Goal: Information Seeking & Learning: Learn about a topic

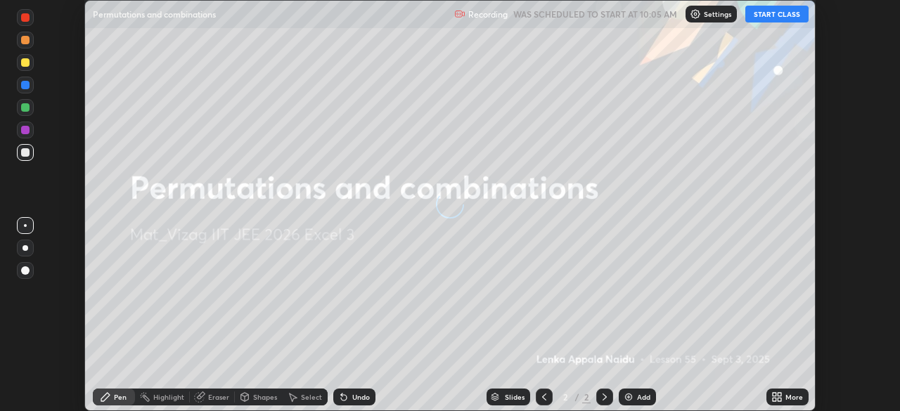
scroll to position [411, 900]
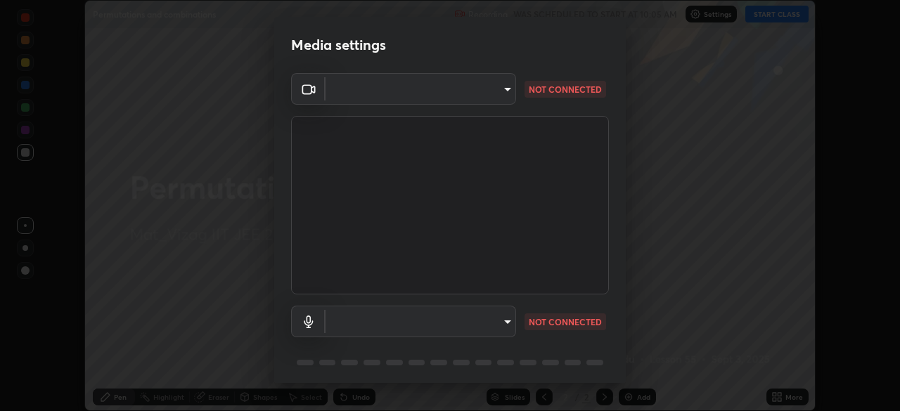
type input "12cae23f7e84f6c315adb1bcb7b91e50d185bf780175e80e71f746803cf48669"
type input "527f3b7b5c25acf81016b080d2cf5667fe74b5eea63a9be01bbb9244b8b8aafc"
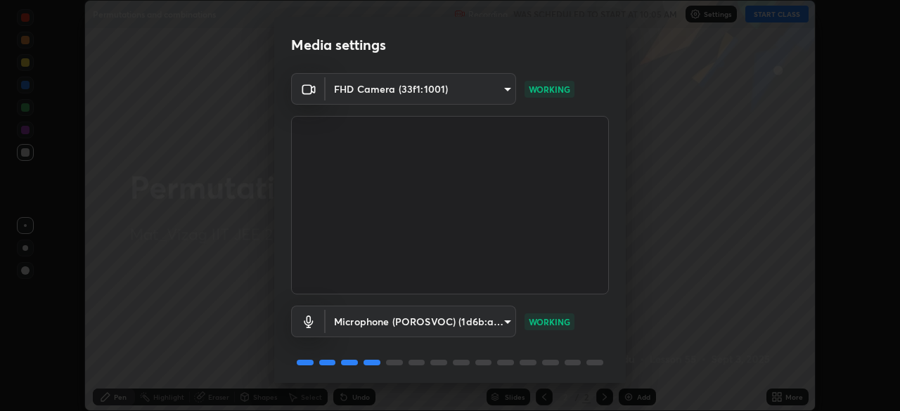
scroll to position [50, 0]
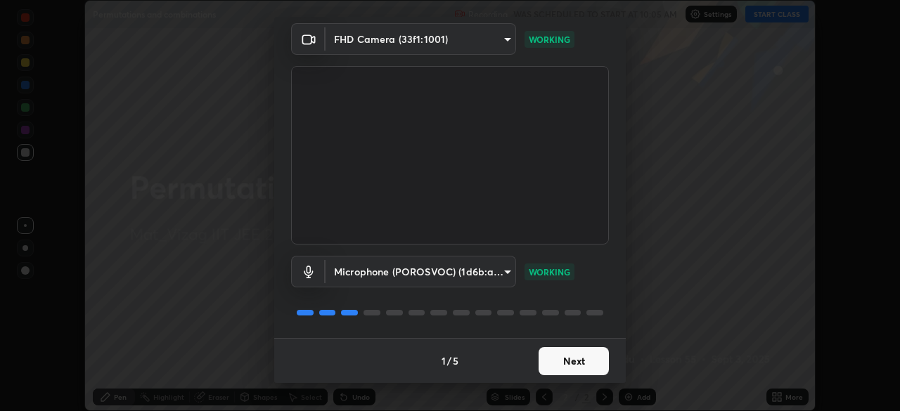
click at [577, 361] on button "Next" at bounding box center [574, 361] width 70 height 28
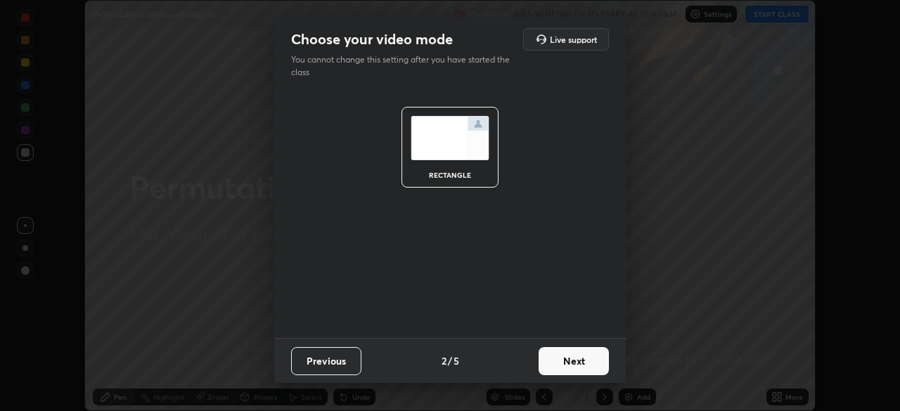
click at [579, 363] on button "Next" at bounding box center [574, 361] width 70 height 28
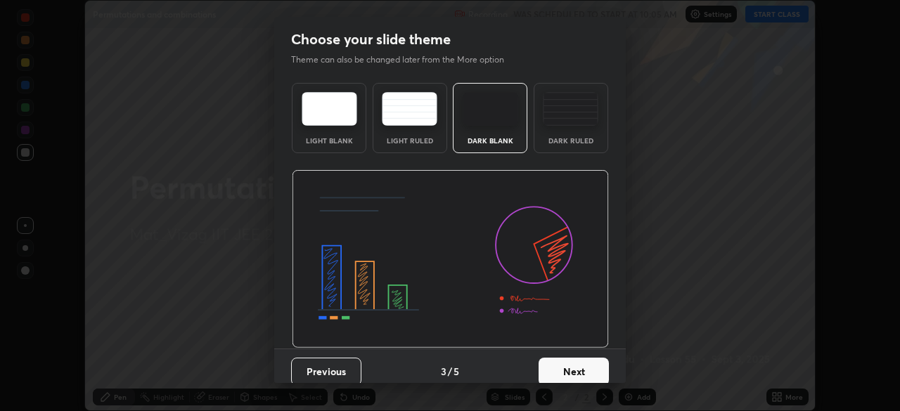
click at [579, 370] on button "Next" at bounding box center [574, 372] width 70 height 28
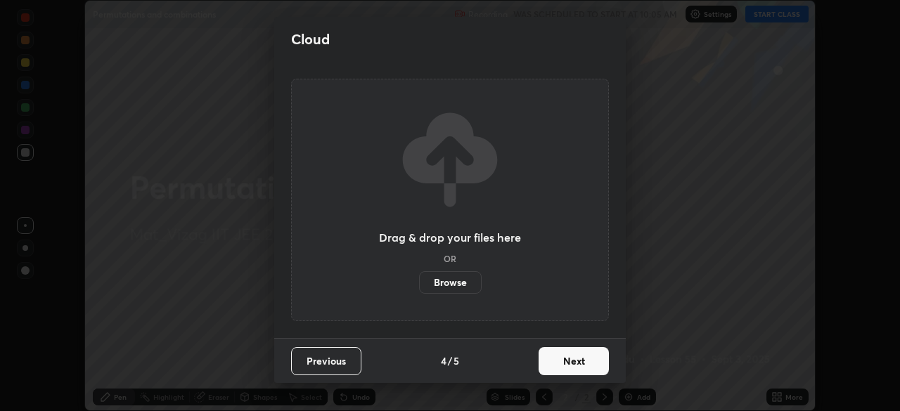
click at [577, 366] on button "Next" at bounding box center [574, 361] width 70 height 28
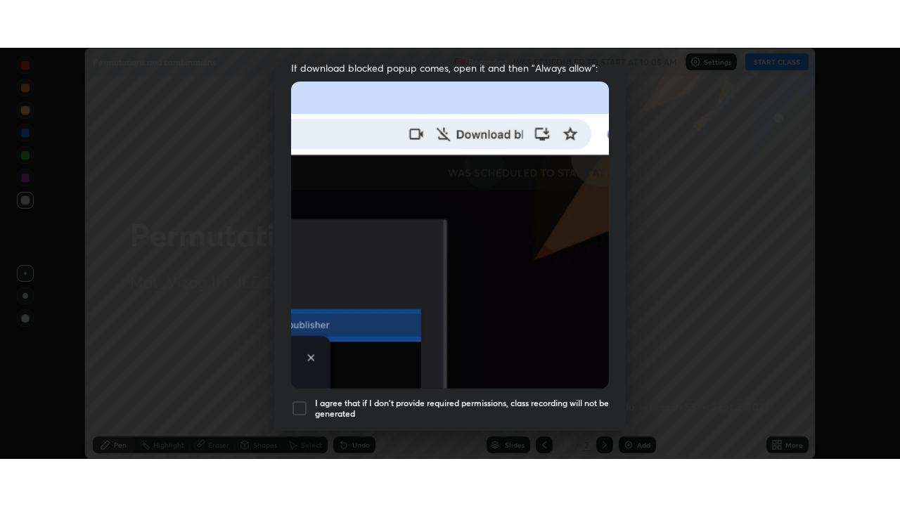
scroll to position [337, 0]
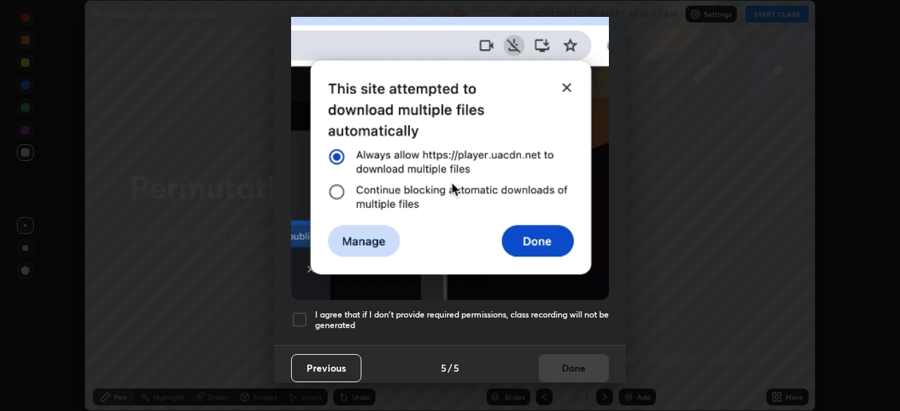
click at [299, 316] on div at bounding box center [299, 319] width 17 height 17
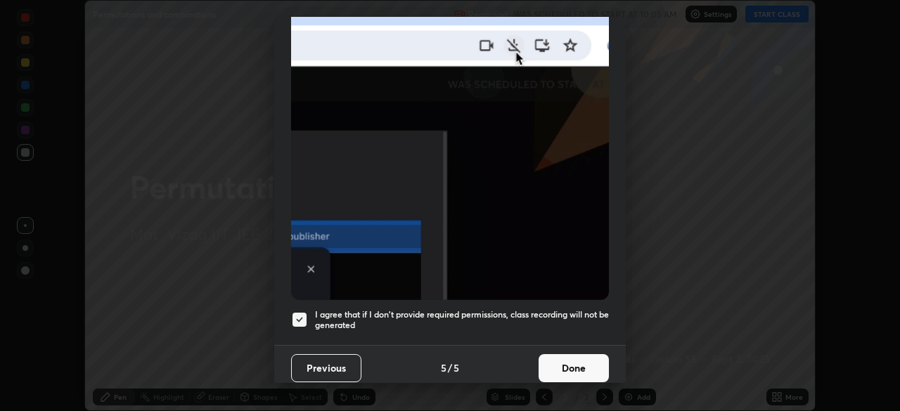
click at [565, 367] on button "Done" at bounding box center [574, 368] width 70 height 28
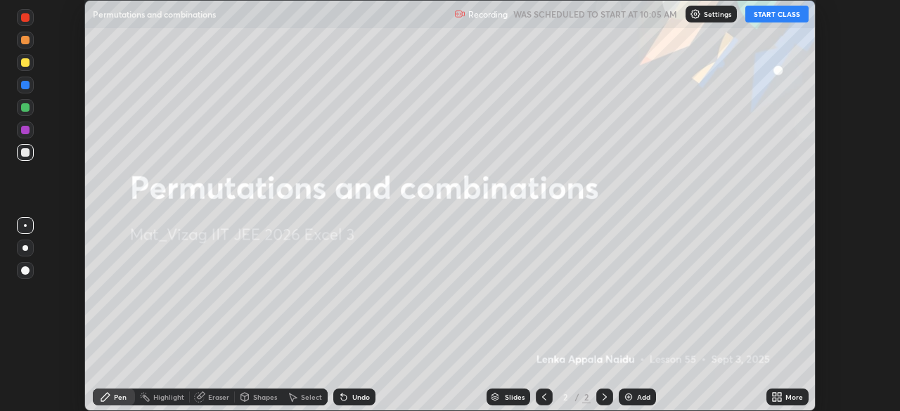
click at [774, 396] on icon at bounding box center [775, 395] width 4 height 4
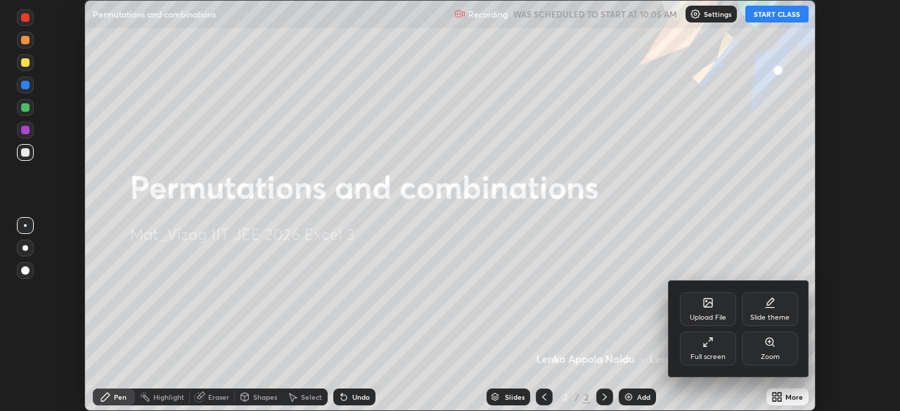
click at [713, 348] on div "Full screen" at bounding box center [708, 349] width 56 height 34
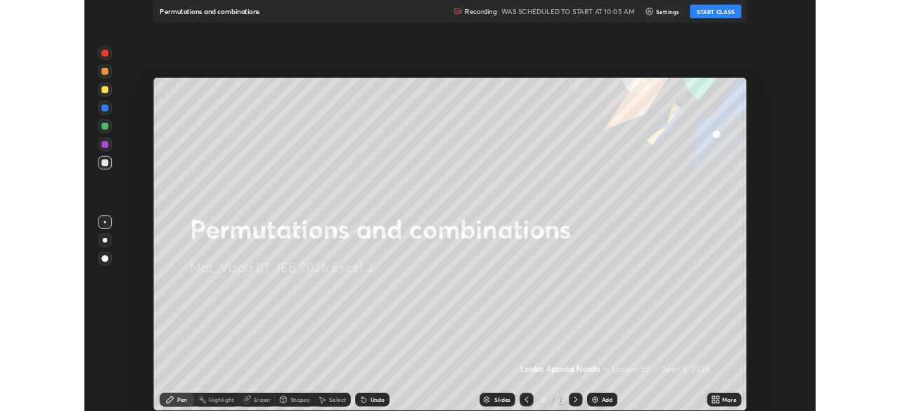
scroll to position [506, 900]
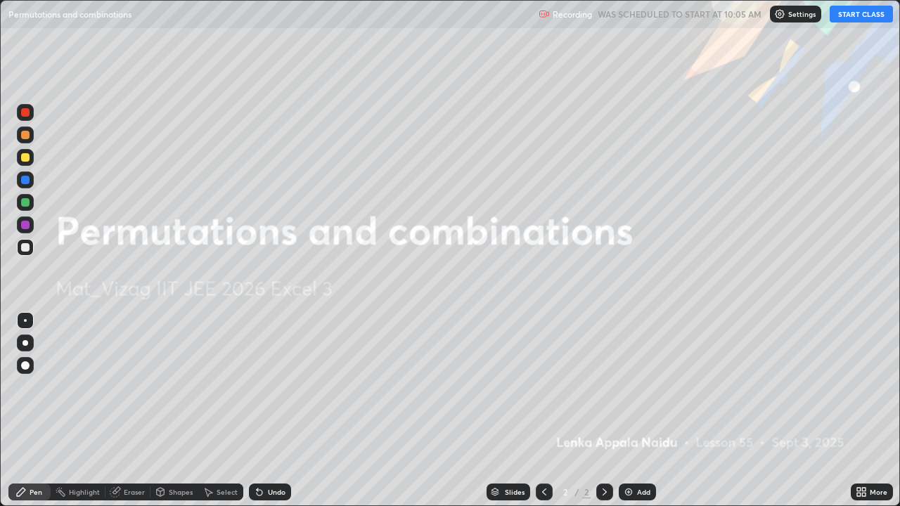
click at [626, 411] on img at bounding box center [628, 491] width 11 height 11
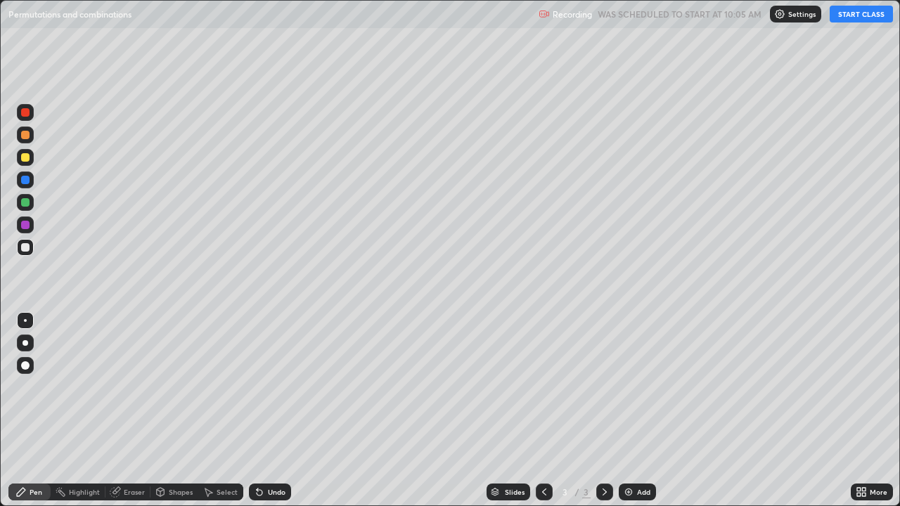
click at [850, 16] on button "START CLASS" at bounding box center [861, 14] width 63 height 17
click at [844, 19] on button "START CLASS" at bounding box center [861, 14] width 63 height 17
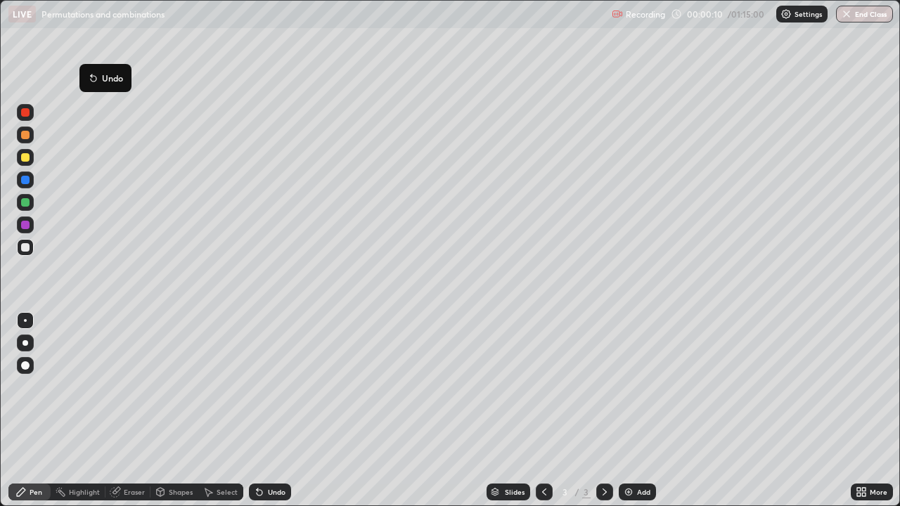
click at [89, 70] on button "Undo" at bounding box center [105, 78] width 41 height 17
click at [623, 411] on img at bounding box center [628, 491] width 11 height 11
click at [626, 411] on img at bounding box center [628, 491] width 11 height 11
click at [623, 411] on img at bounding box center [628, 491] width 11 height 11
click at [129, 411] on div "Eraser" at bounding box center [134, 492] width 21 height 7
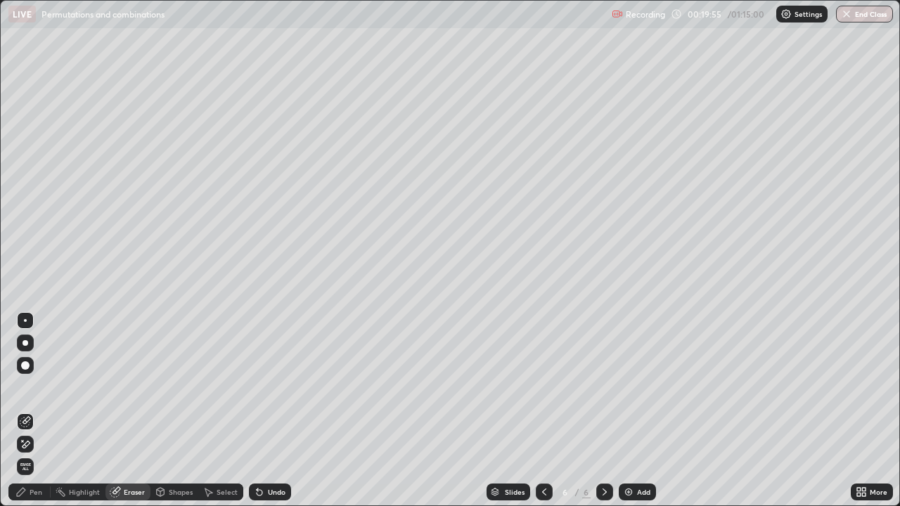
click at [22, 411] on icon at bounding box center [22, 440] width 1 height 1
click at [23, 411] on icon at bounding box center [20, 491] width 11 height 11
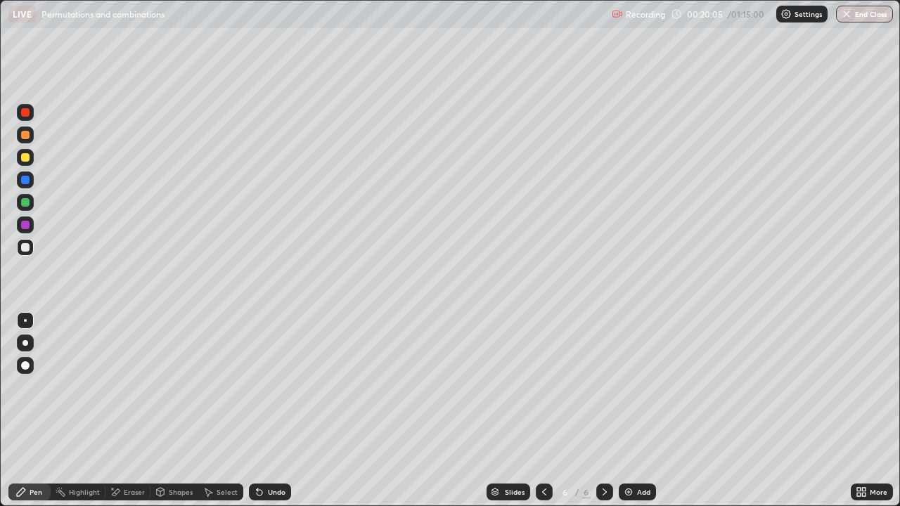
click at [122, 411] on div "Eraser" at bounding box center [127, 492] width 45 height 17
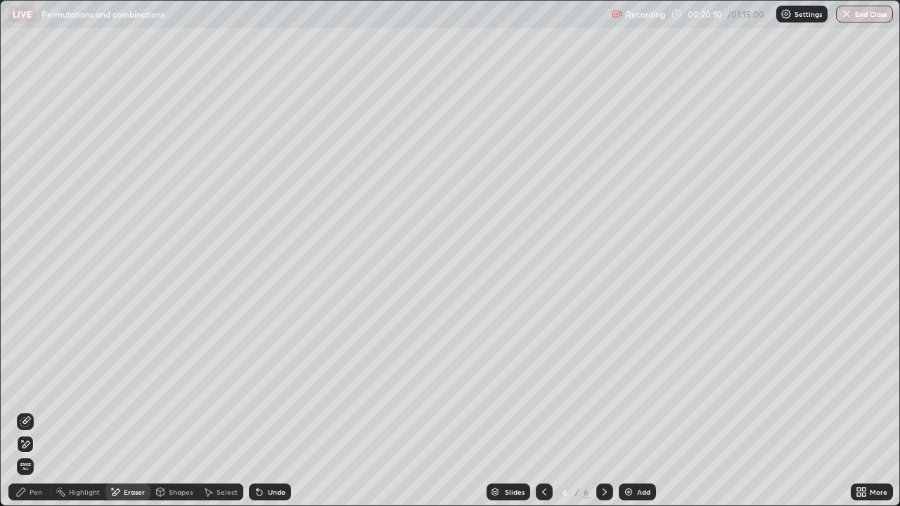
click at [27, 411] on icon at bounding box center [25, 445] width 11 height 12
click at [28, 411] on div "Pen" at bounding box center [29, 492] width 42 height 17
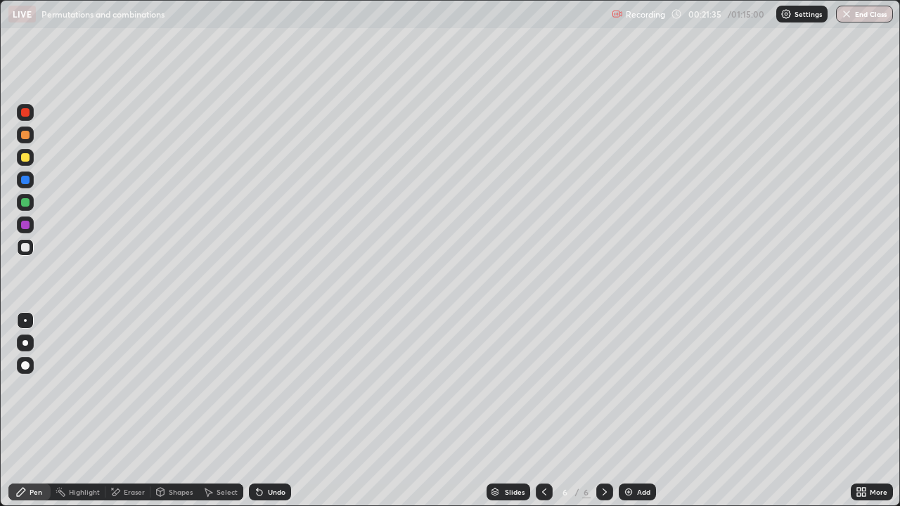
click at [623, 411] on img at bounding box center [628, 491] width 11 height 11
click at [543, 411] on icon at bounding box center [544, 491] width 11 height 11
click at [601, 411] on icon at bounding box center [604, 491] width 11 height 11
click at [129, 411] on div "Eraser" at bounding box center [134, 492] width 21 height 7
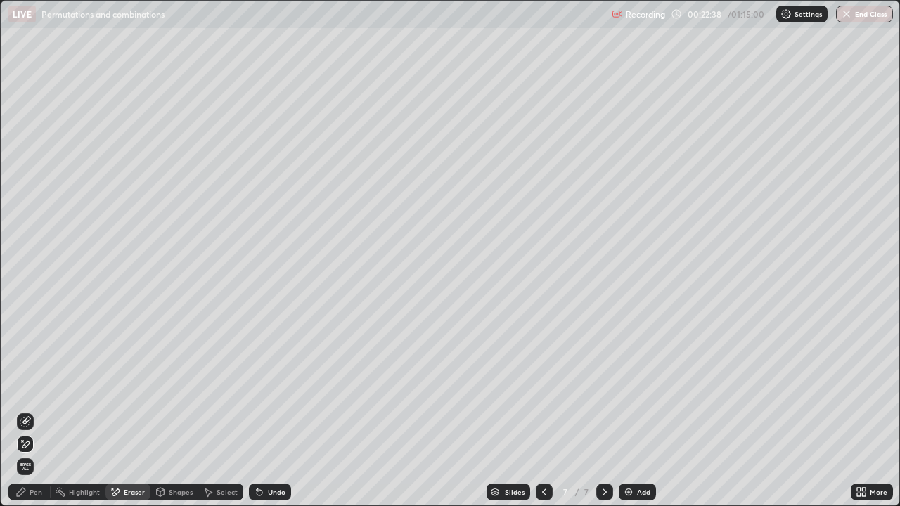
click at [29, 411] on icon at bounding box center [26, 420] width 8 height 7
click at [40, 411] on div "Pen" at bounding box center [36, 492] width 13 height 7
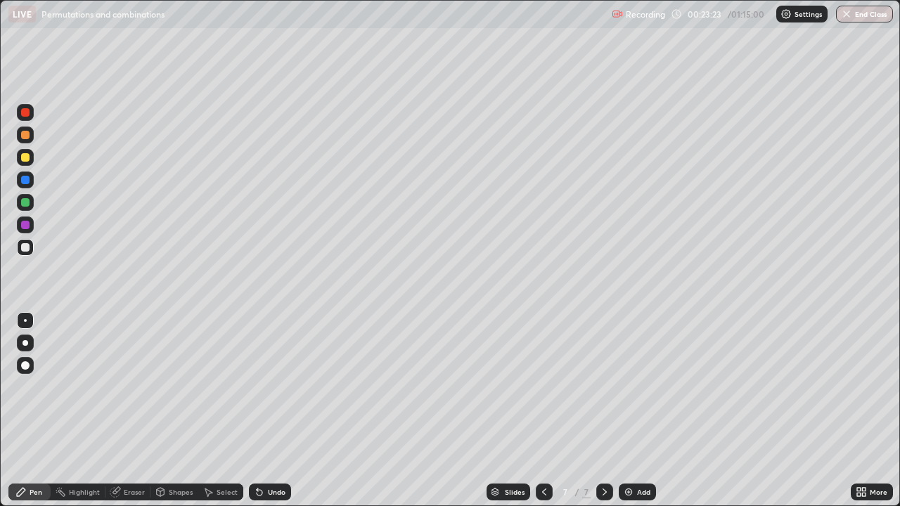
click at [29, 114] on div at bounding box center [25, 112] width 8 height 8
click at [27, 136] on div at bounding box center [25, 135] width 8 height 8
click at [623, 411] on img at bounding box center [628, 491] width 11 height 11
click at [132, 411] on div "Eraser" at bounding box center [134, 492] width 21 height 7
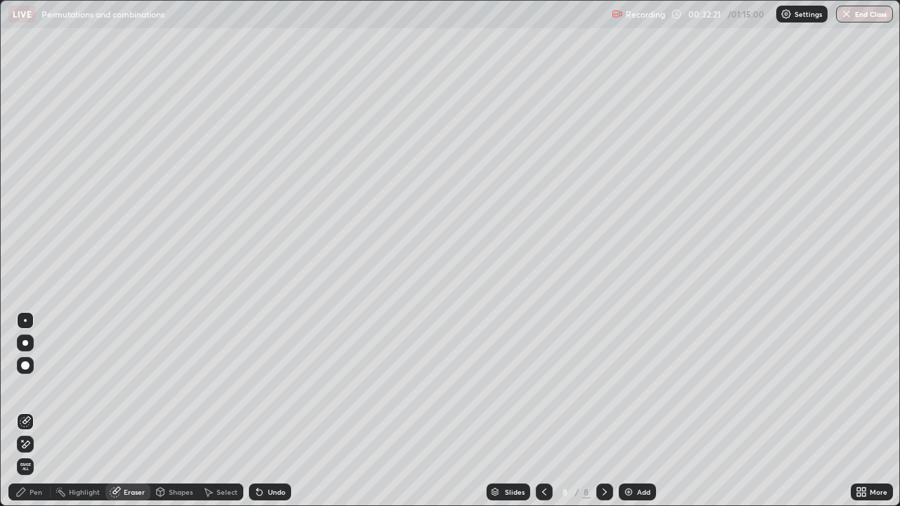
click at [31, 411] on div "Pen" at bounding box center [29, 492] width 42 height 17
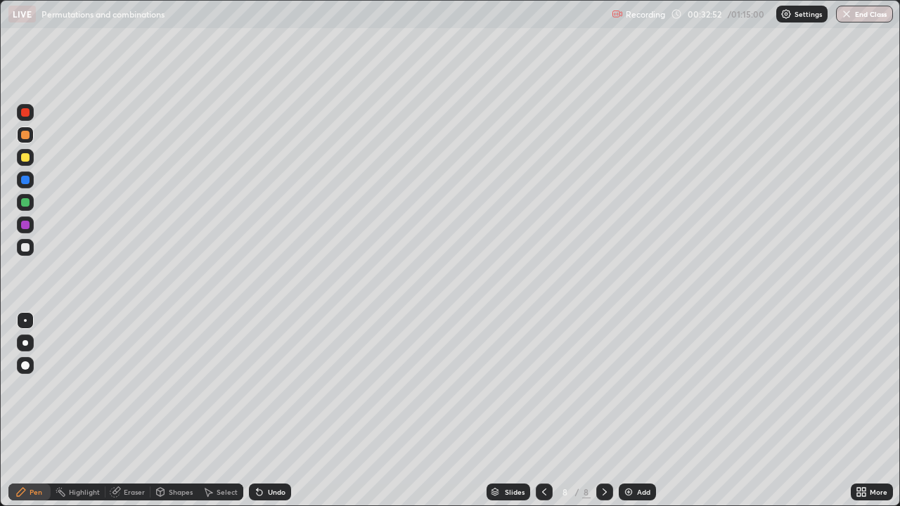
click at [620, 411] on div "Add" at bounding box center [637, 492] width 37 height 17
click at [25, 224] on div at bounding box center [25, 225] width 8 height 8
click at [23, 112] on div at bounding box center [25, 112] width 8 height 8
click at [32, 249] on div at bounding box center [25, 247] width 17 height 17
click at [619, 411] on div "Add" at bounding box center [637, 492] width 37 height 17
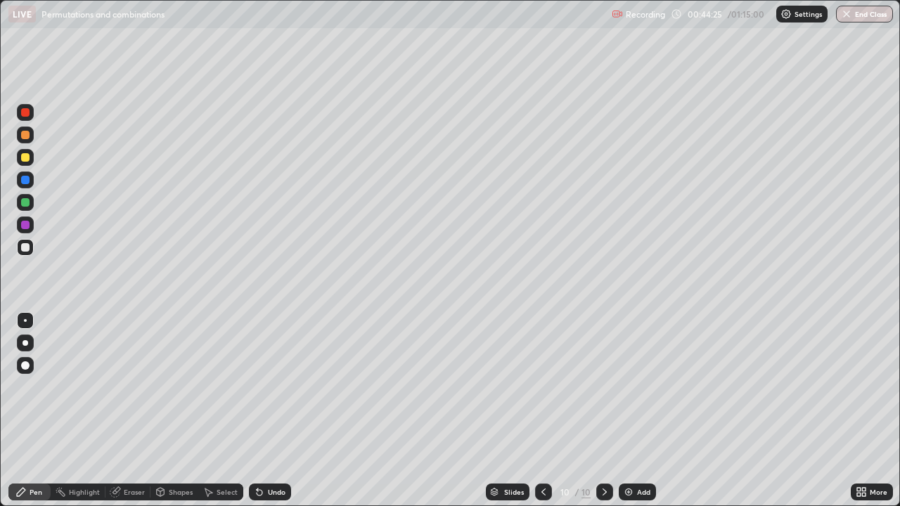
click at [625, 411] on img at bounding box center [628, 491] width 11 height 11
click at [624, 411] on img at bounding box center [628, 491] width 11 height 11
click at [125, 411] on div "Eraser" at bounding box center [134, 492] width 21 height 7
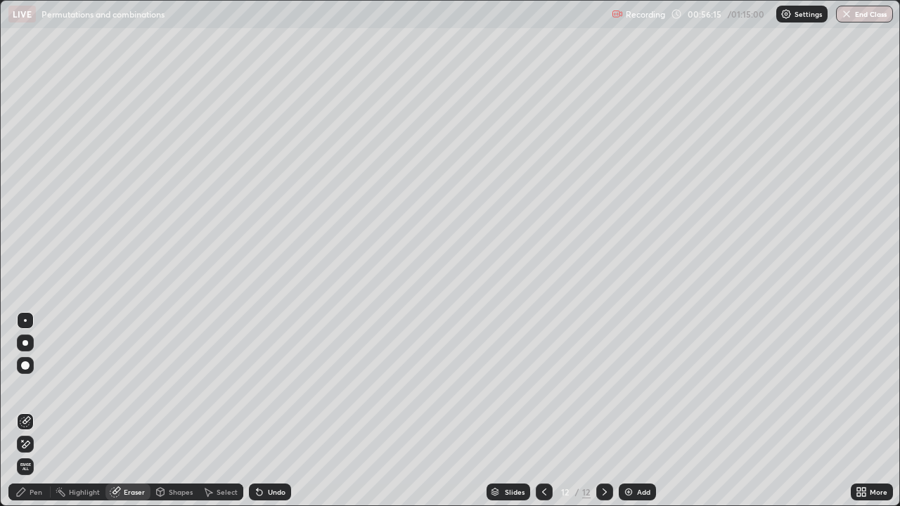
click at [27, 411] on icon at bounding box center [20, 491] width 11 height 11
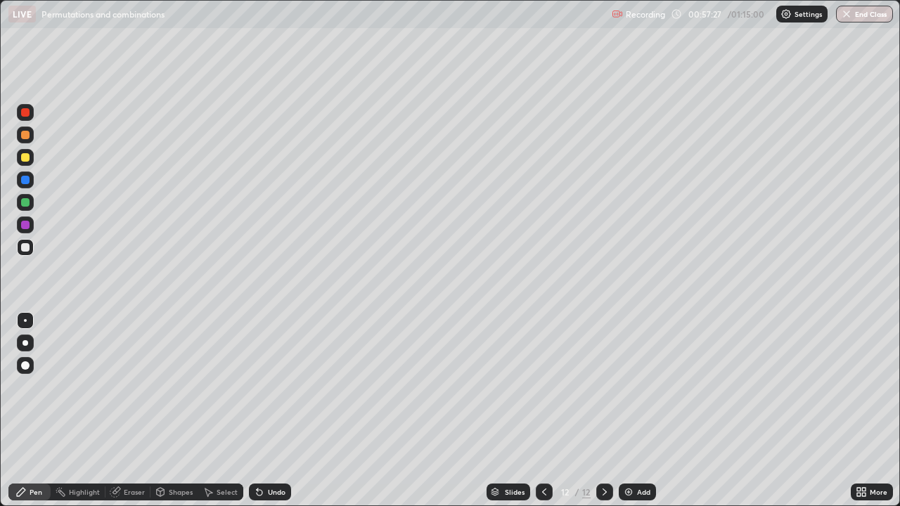
click at [842, 14] on img "button" at bounding box center [846, 13] width 11 height 11
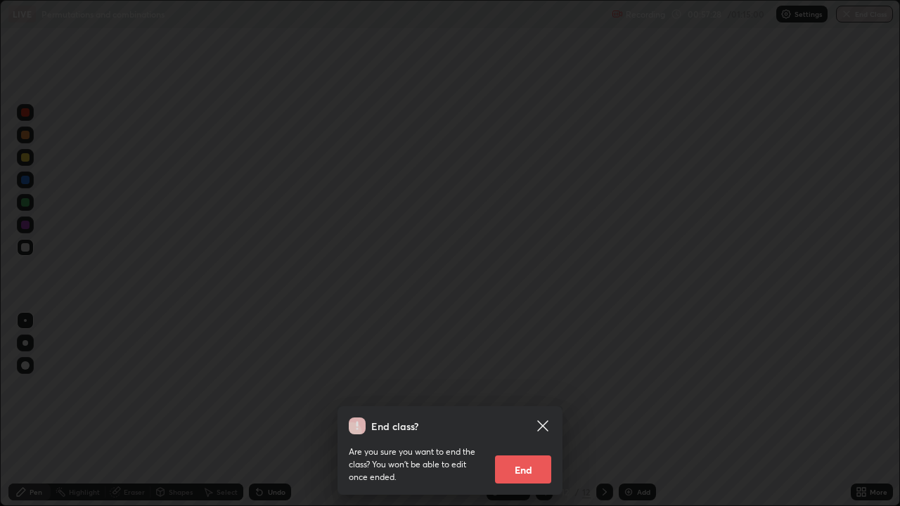
click at [517, 411] on button "End" at bounding box center [523, 470] width 56 height 28
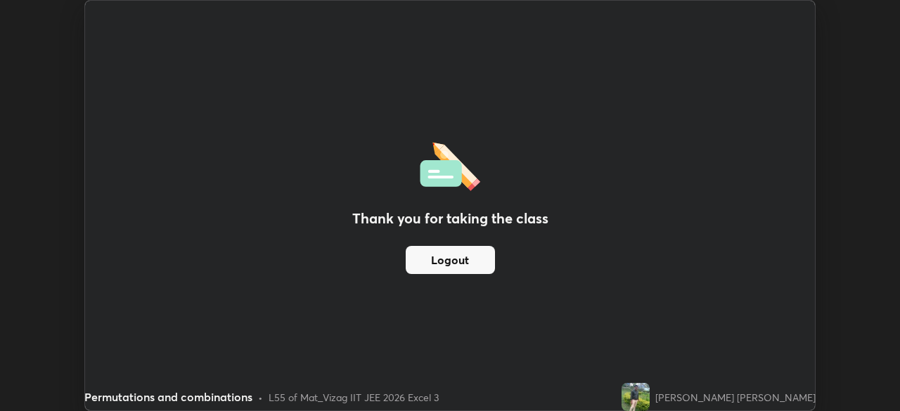
scroll to position [69891, 69402]
click at [408, 251] on button "Logout" at bounding box center [450, 260] width 89 height 28
